Goal: Navigation & Orientation: Find specific page/section

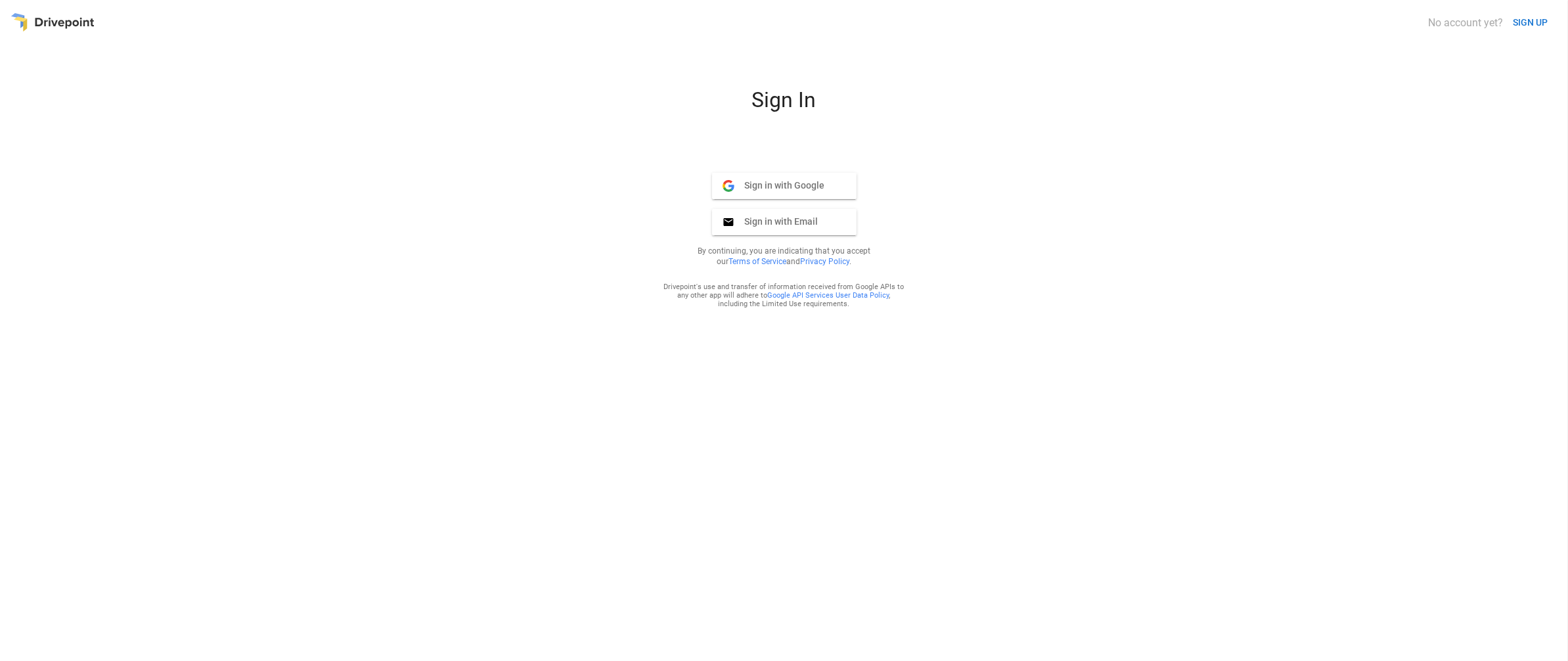
click at [791, 186] on span "Sign in with Google" at bounding box center [779, 185] width 91 height 12
click at [774, 182] on span "Sign in with Google" at bounding box center [779, 185] width 91 height 12
